Goal: Navigation & Orientation: Find specific page/section

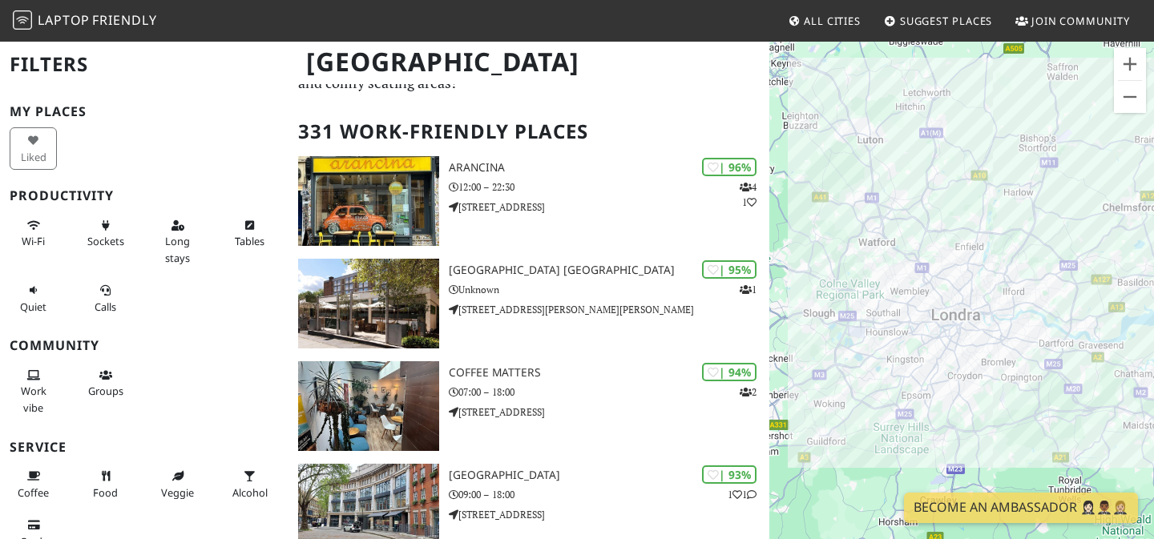
scroll to position [83, 0]
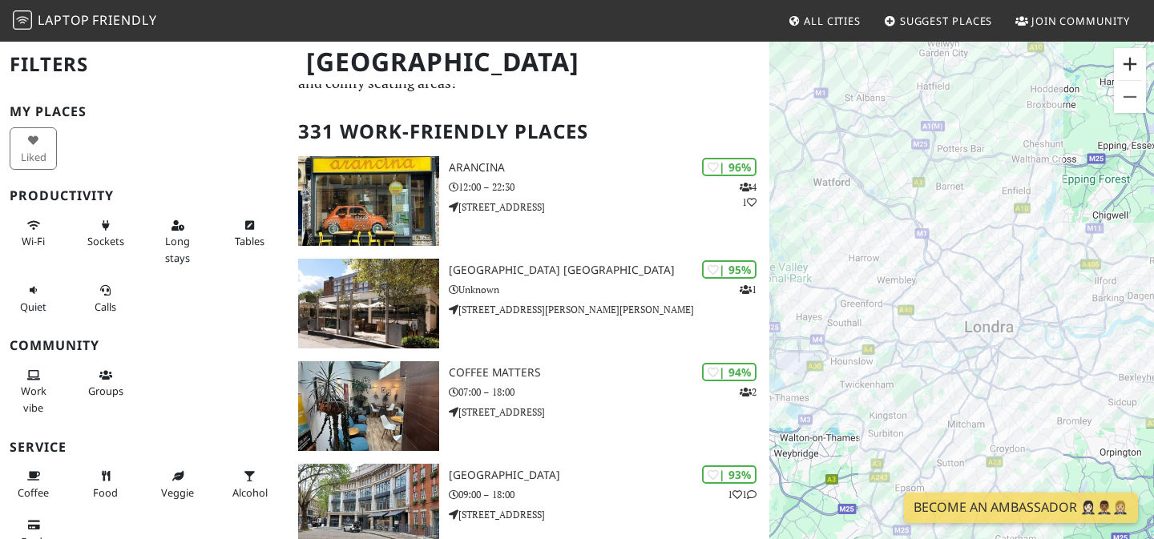
click at [1126, 71] on button "Büyüt" at bounding box center [1130, 64] width 32 height 32
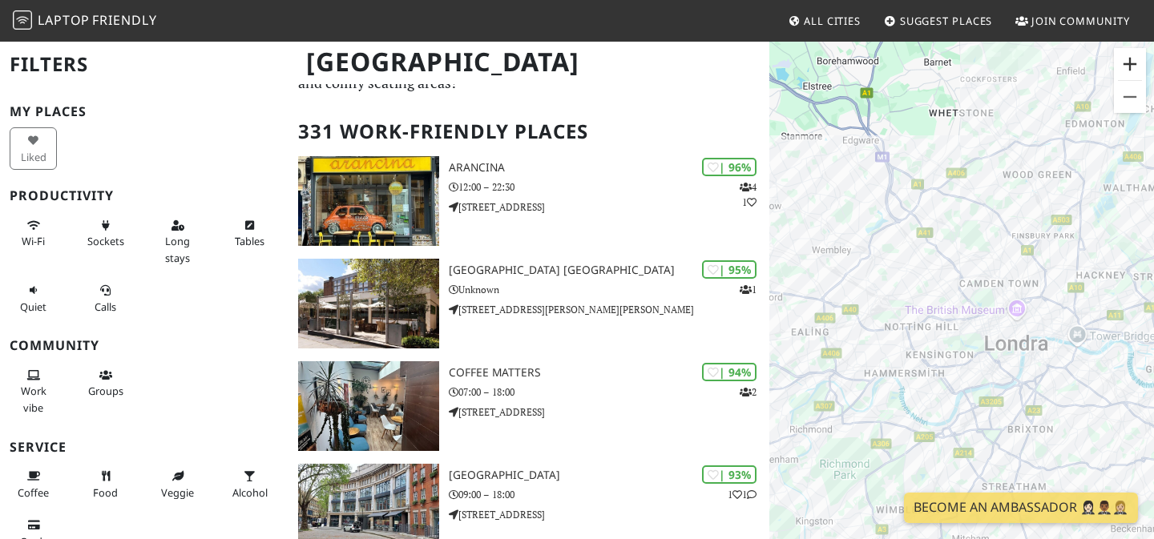
click at [1127, 62] on button "Büyüt" at bounding box center [1130, 64] width 32 height 32
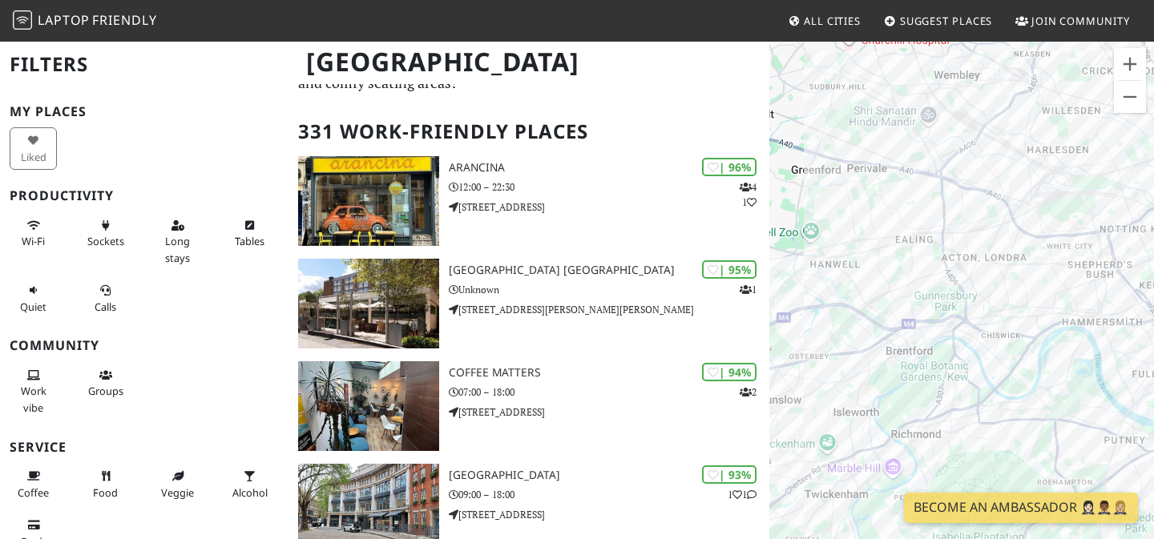
drag, startPoint x: 837, startPoint y: 263, endPoint x: 1097, endPoint y: 147, distance: 284.4
click at [1097, 147] on div at bounding box center [961, 309] width 385 height 539
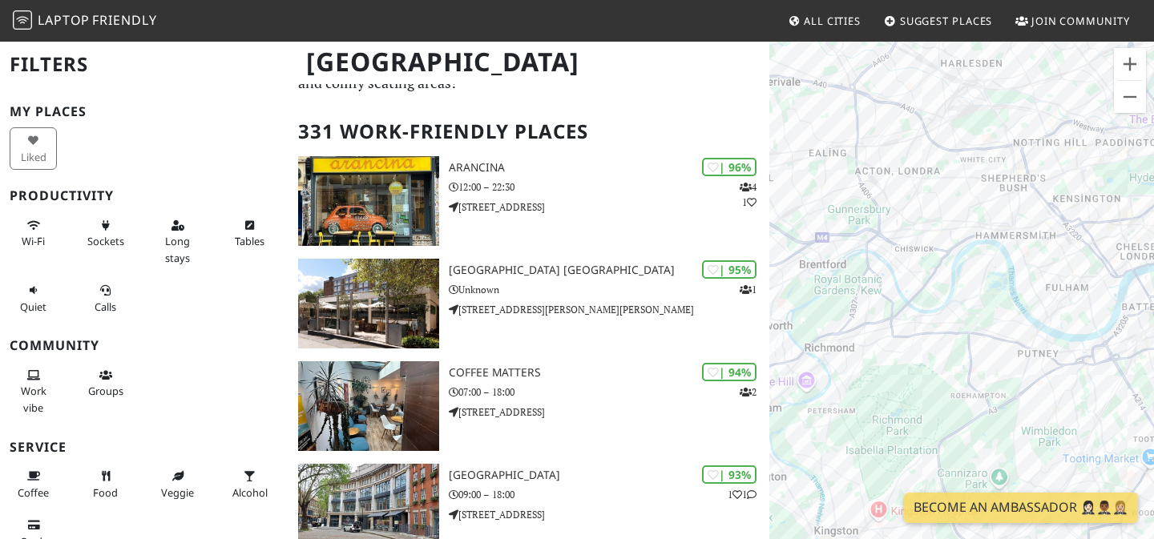
drag, startPoint x: 877, startPoint y: 286, endPoint x: 796, endPoint y: 207, distance: 113.9
click at [796, 209] on div at bounding box center [961, 309] width 385 height 539
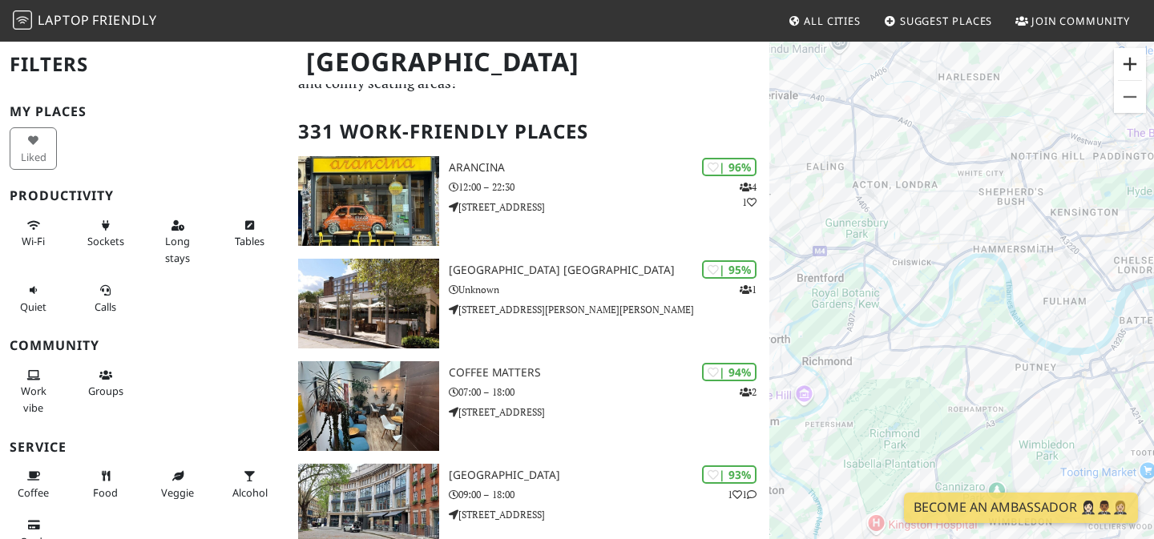
click at [1127, 75] on button "Büyüt" at bounding box center [1130, 64] width 32 height 32
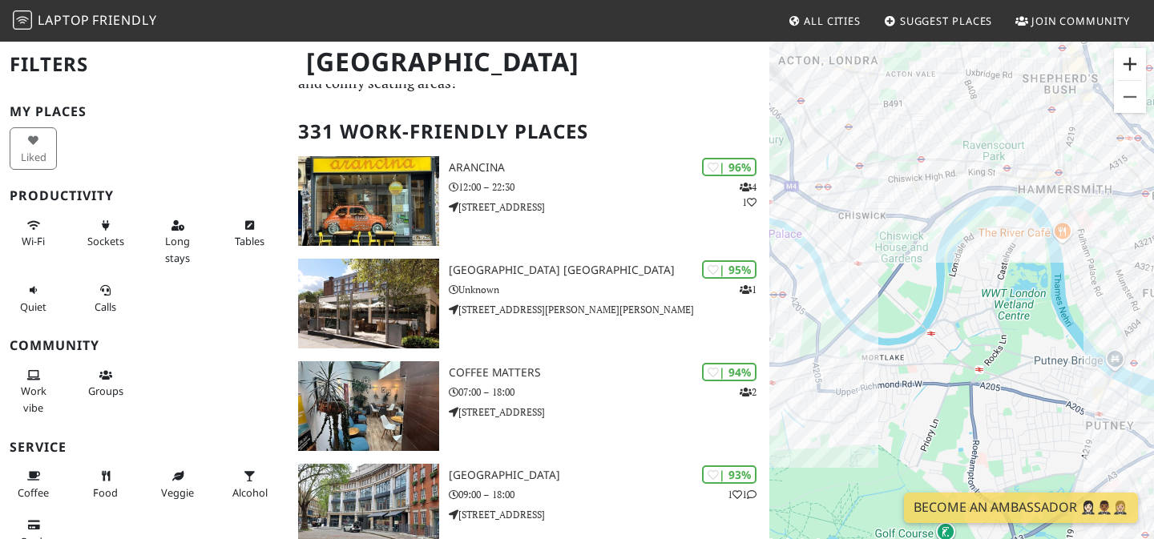
click at [1130, 67] on button "Büyüt" at bounding box center [1130, 64] width 32 height 32
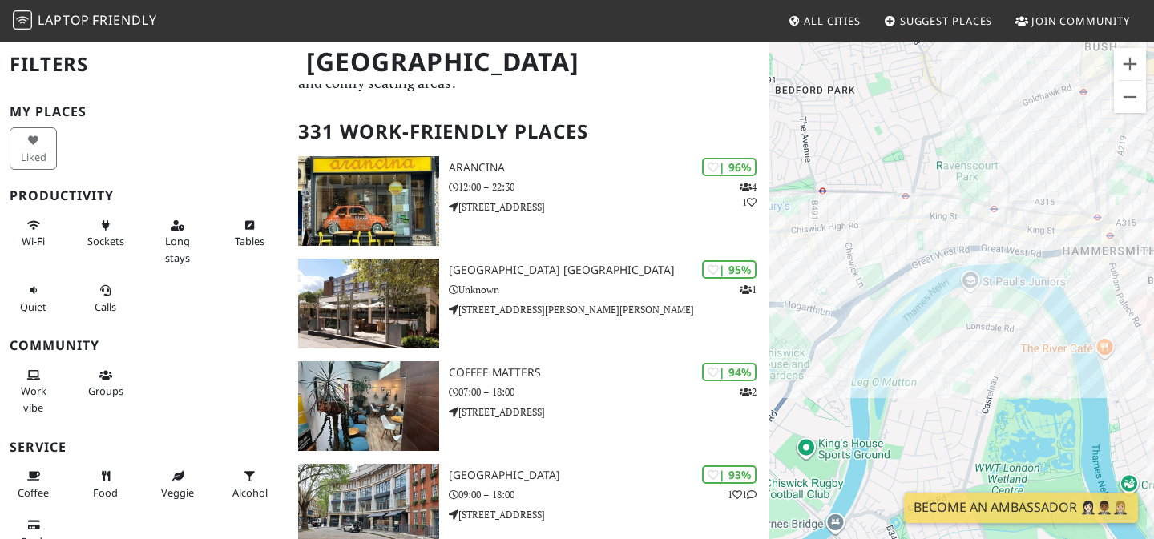
drag, startPoint x: 1097, startPoint y: 109, endPoint x: 1041, endPoint y: 306, distance: 204.9
click at [1042, 308] on div at bounding box center [961, 309] width 385 height 539
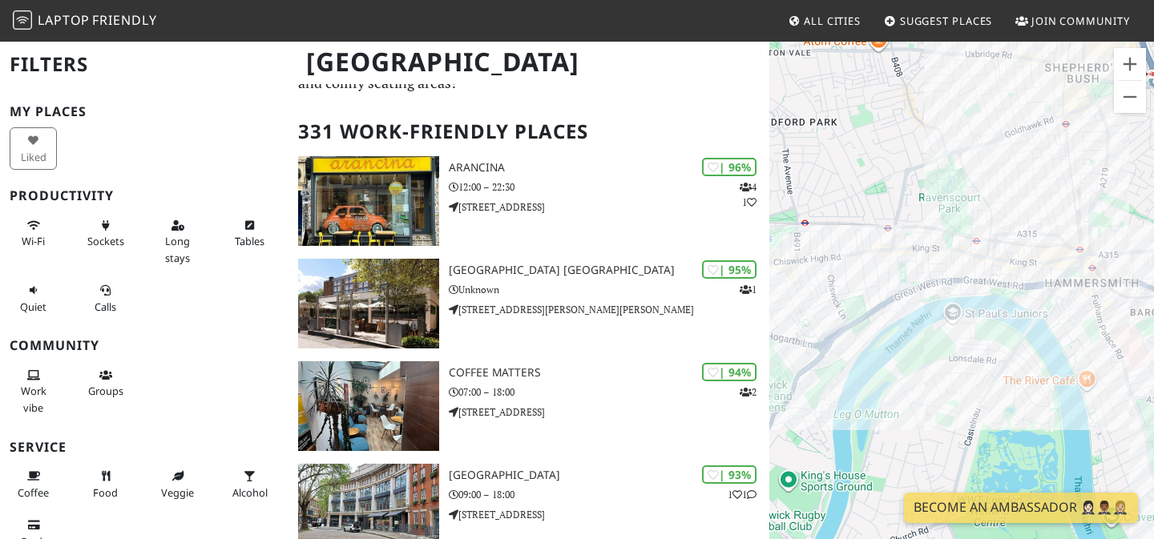
drag, startPoint x: 1026, startPoint y: 245, endPoint x: 998, endPoint y: 266, distance: 35.6
click at [997, 267] on div at bounding box center [961, 309] width 385 height 539
click at [999, 181] on link "Another Brother" at bounding box center [1000, 187] width 71 height 12
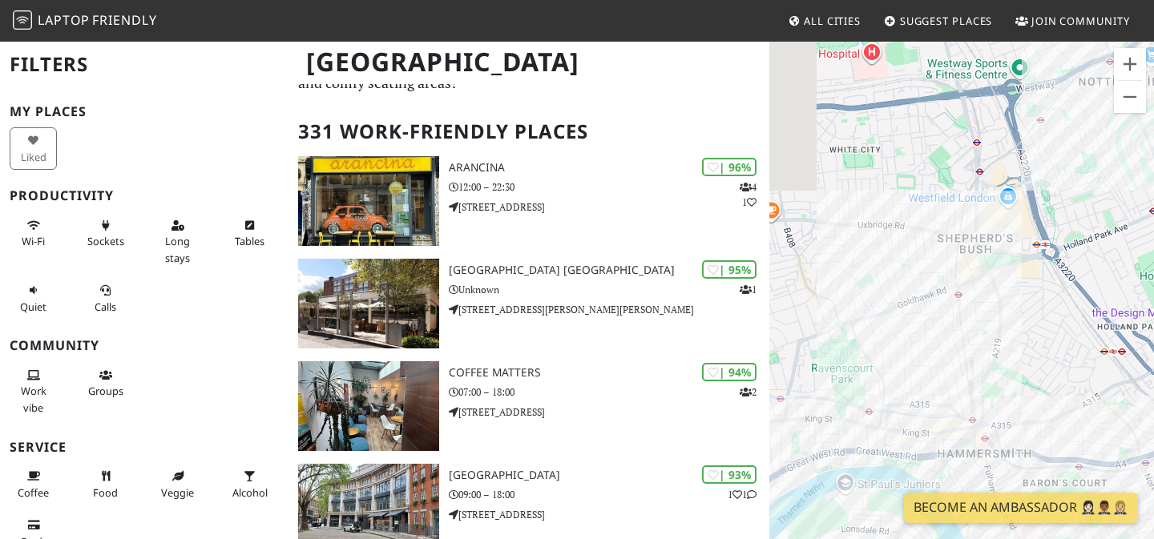
drag, startPoint x: 934, startPoint y: 317, endPoint x: 1094, endPoint y: 303, distance: 160.1
click at [1094, 303] on div at bounding box center [961, 309] width 385 height 539
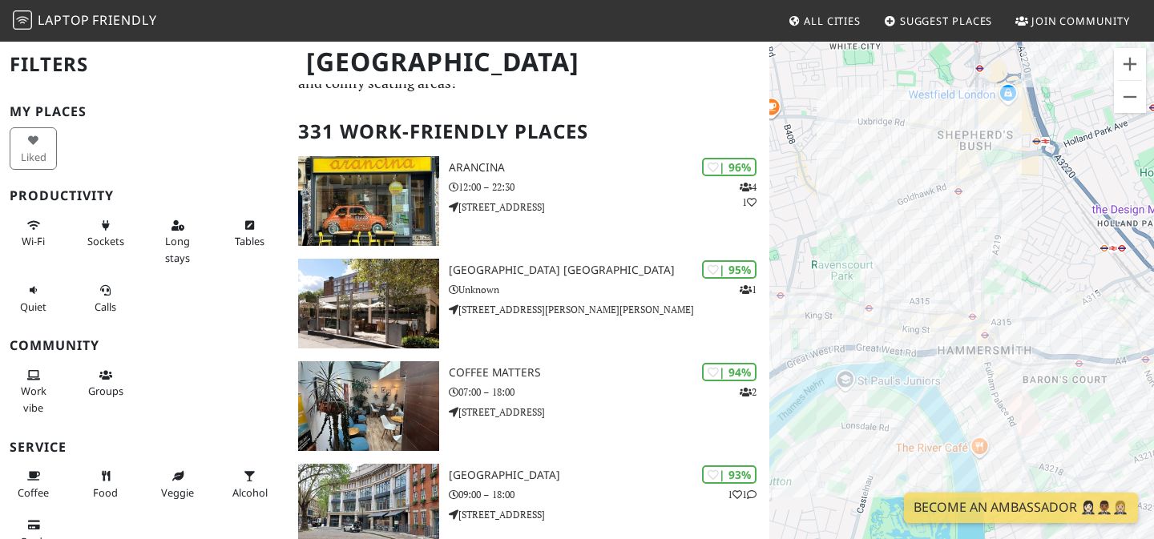
drag, startPoint x: 953, startPoint y: 345, endPoint x: 949, endPoint y: 237, distance: 107.4
click at [952, 237] on div at bounding box center [961, 309] width 385 height 539
